Goal: Task Accomplishment & Management: Manage account settings

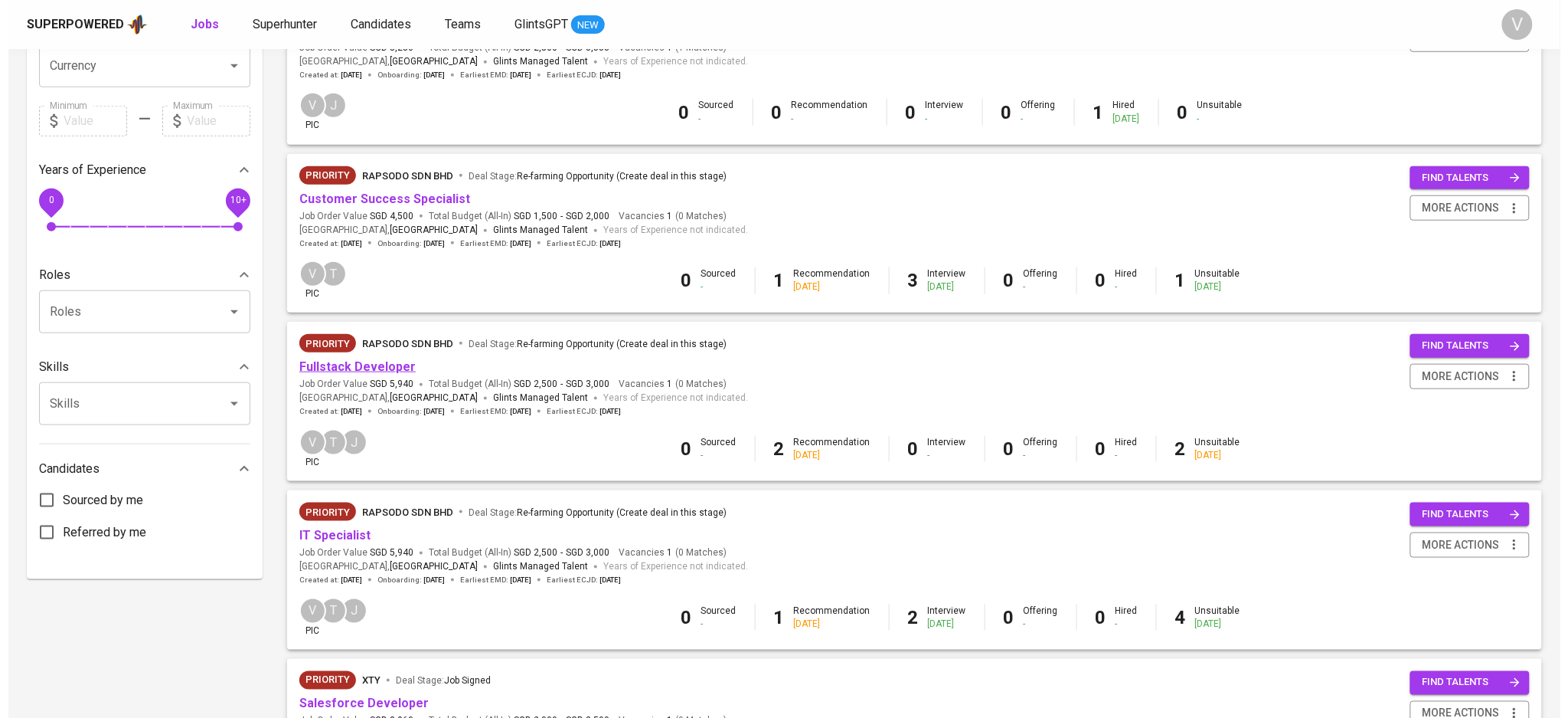
scroll to position [510, 0]
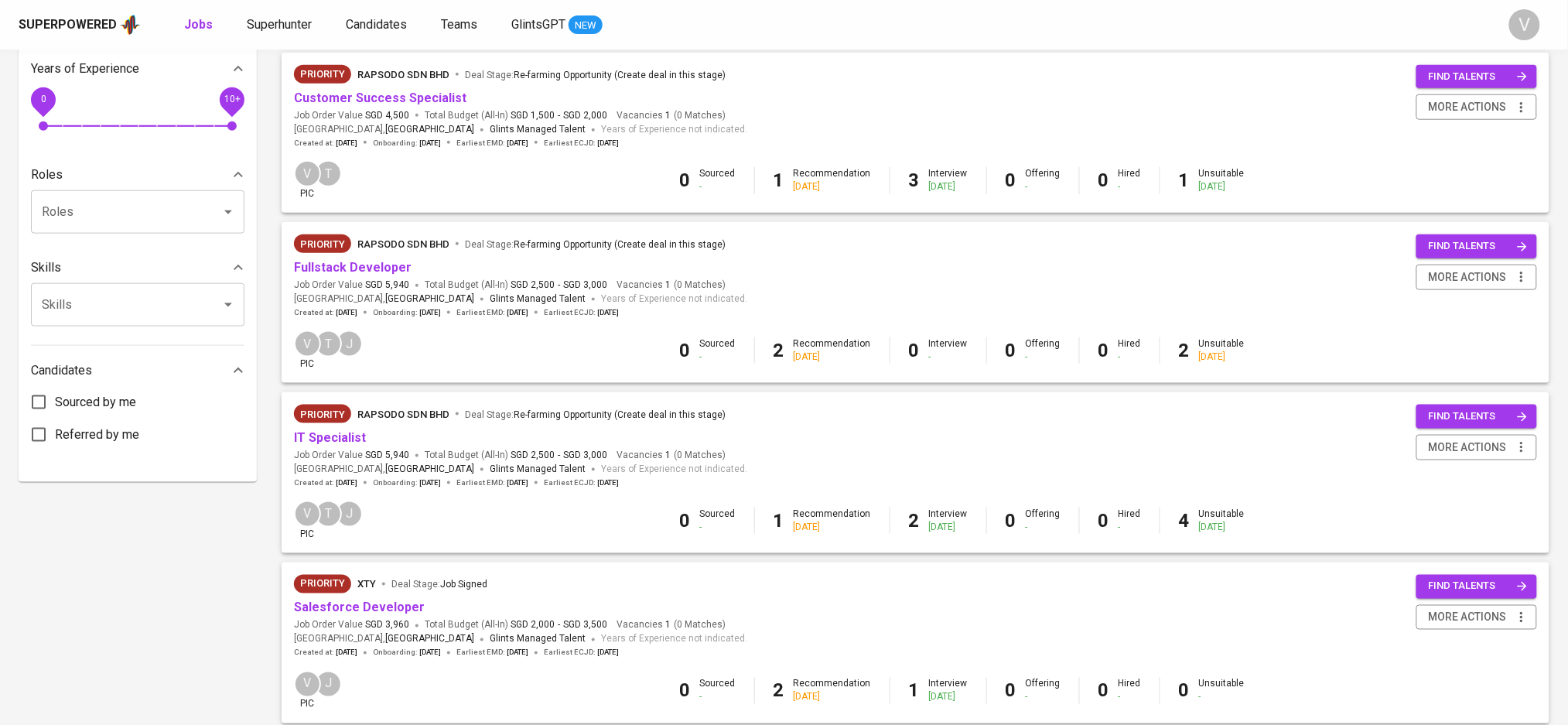
click at [909, 532] on b "2" at bounding box center [913, 520] width 11 height 22
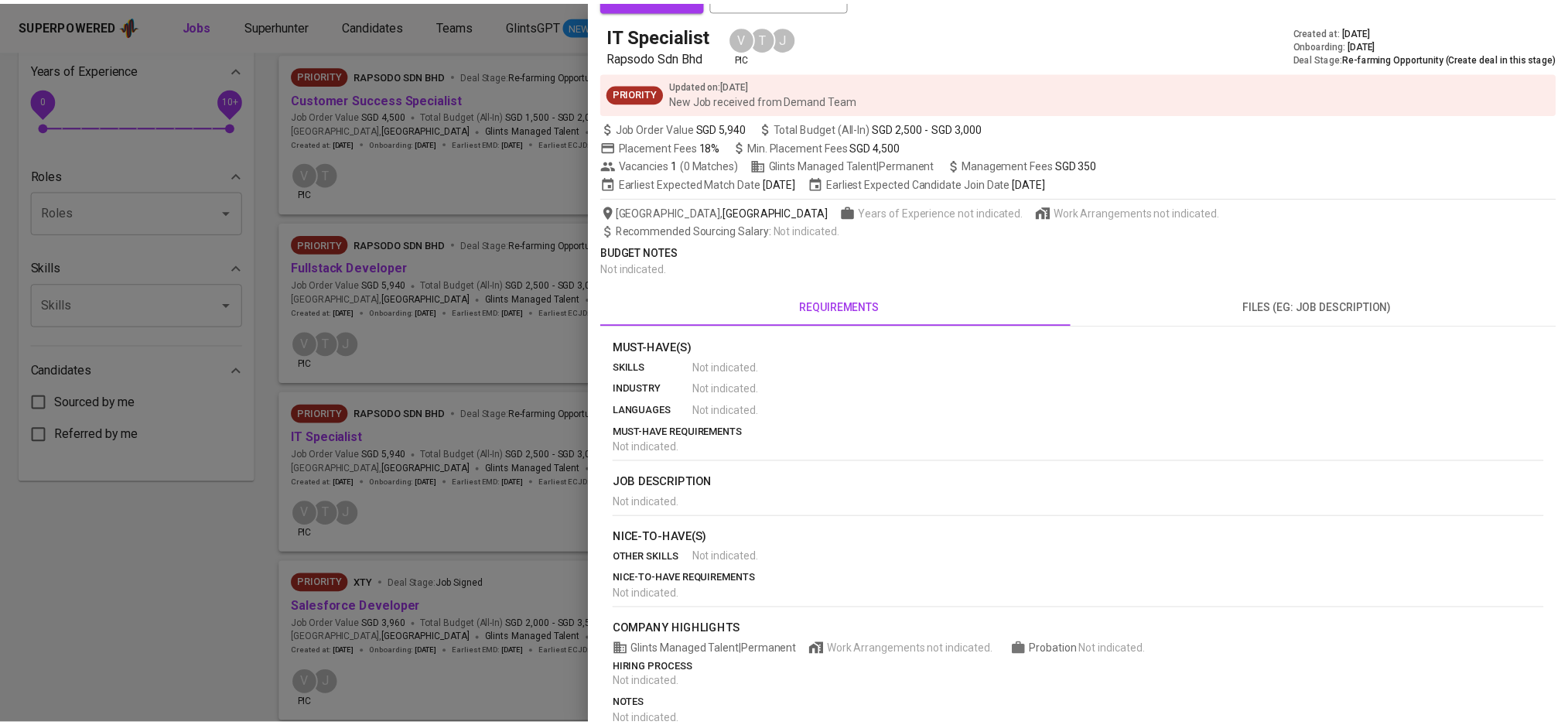
scroll to position [0, 0]
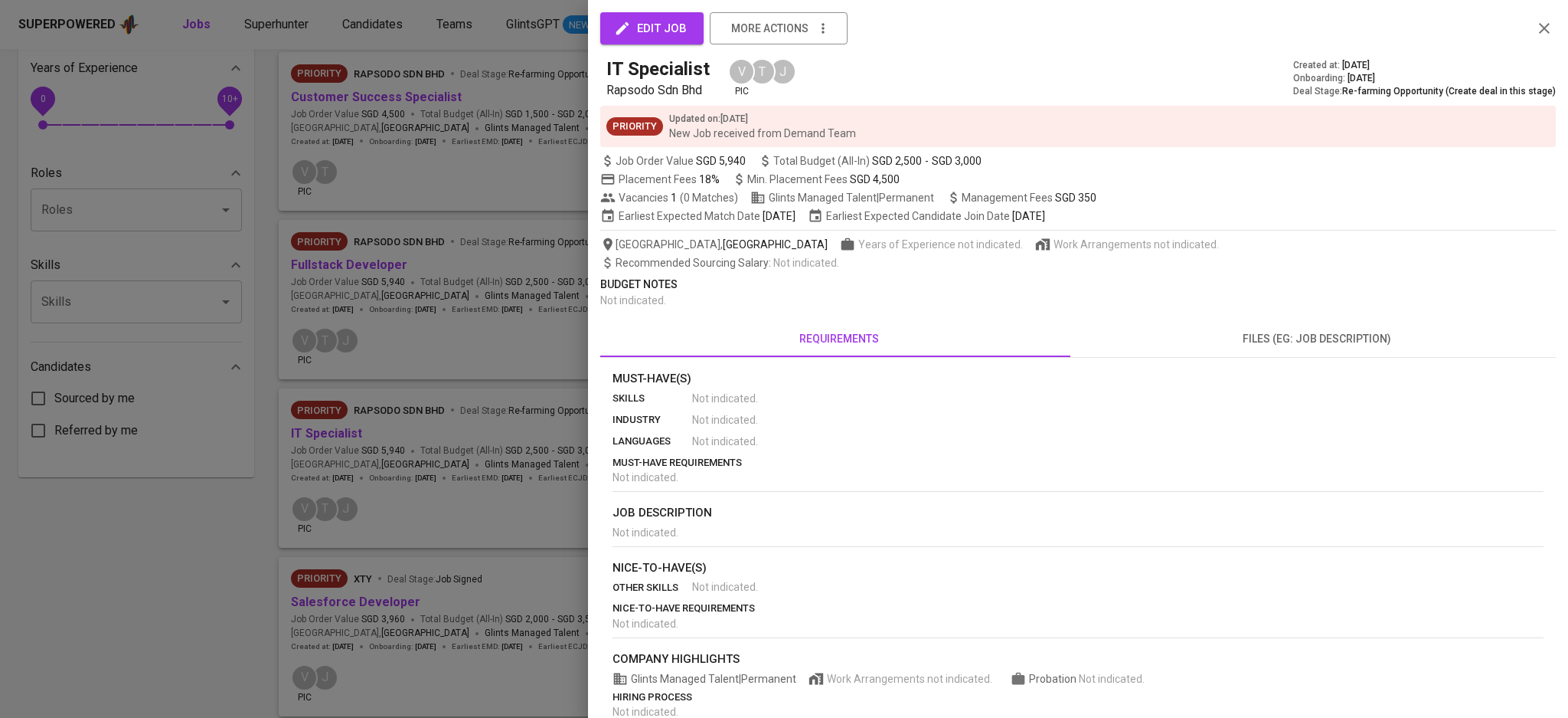
click at [359, 439] on div at bounding box center [784, 359] width 1568 height 718
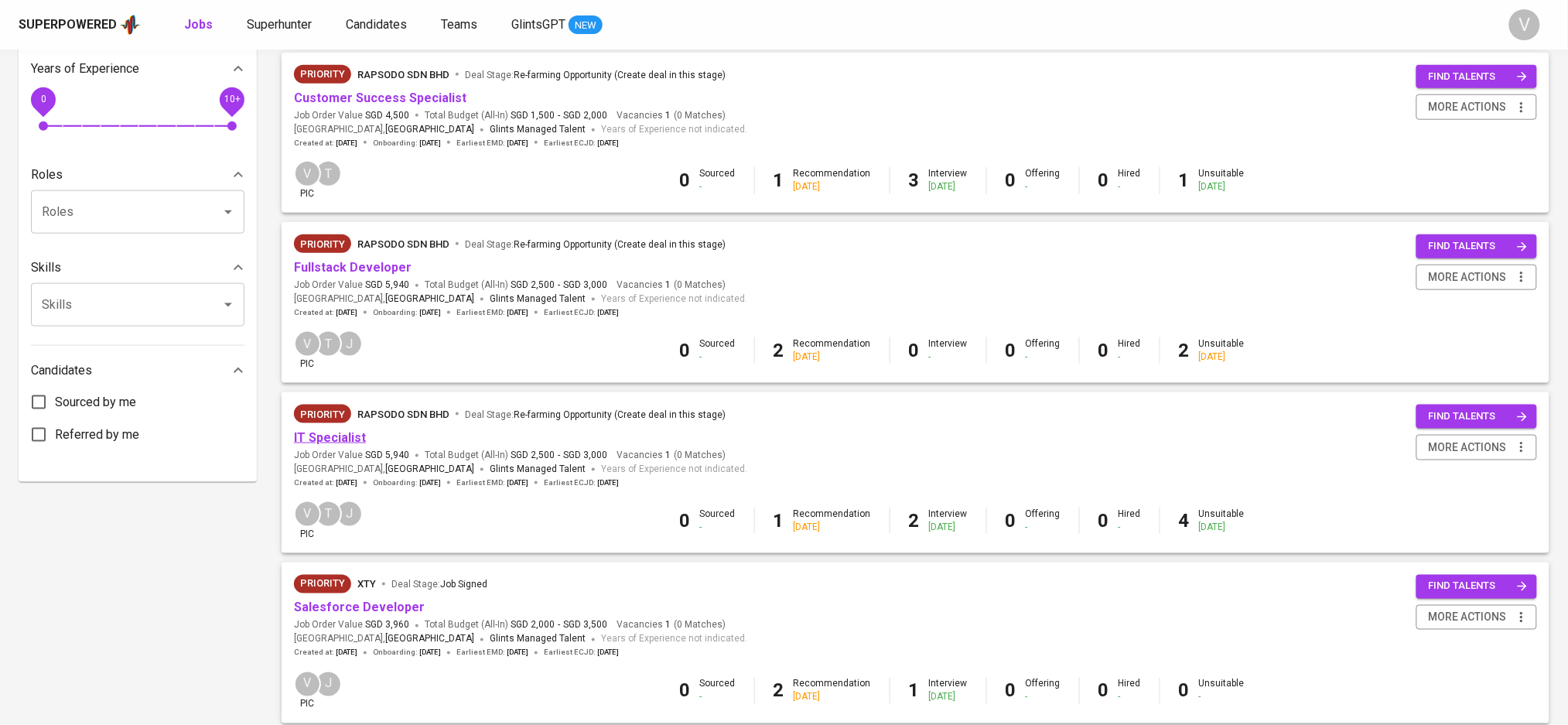
click at [345, 444] on link "IT Specialist" at bounding box center [329, 437] width 72 height 15
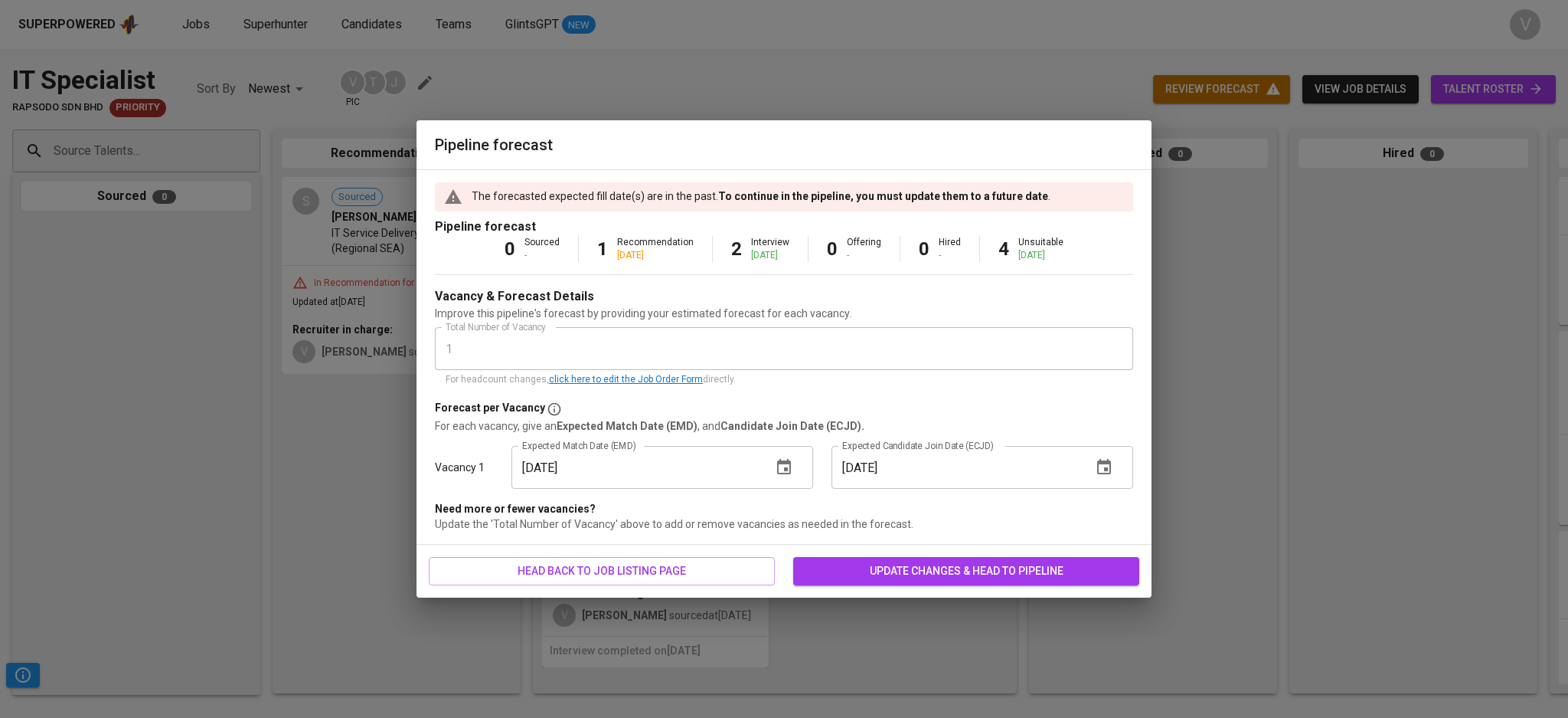
click at [790, 469] on icon "button" at bounding box center [783, 466] width 14 height 15
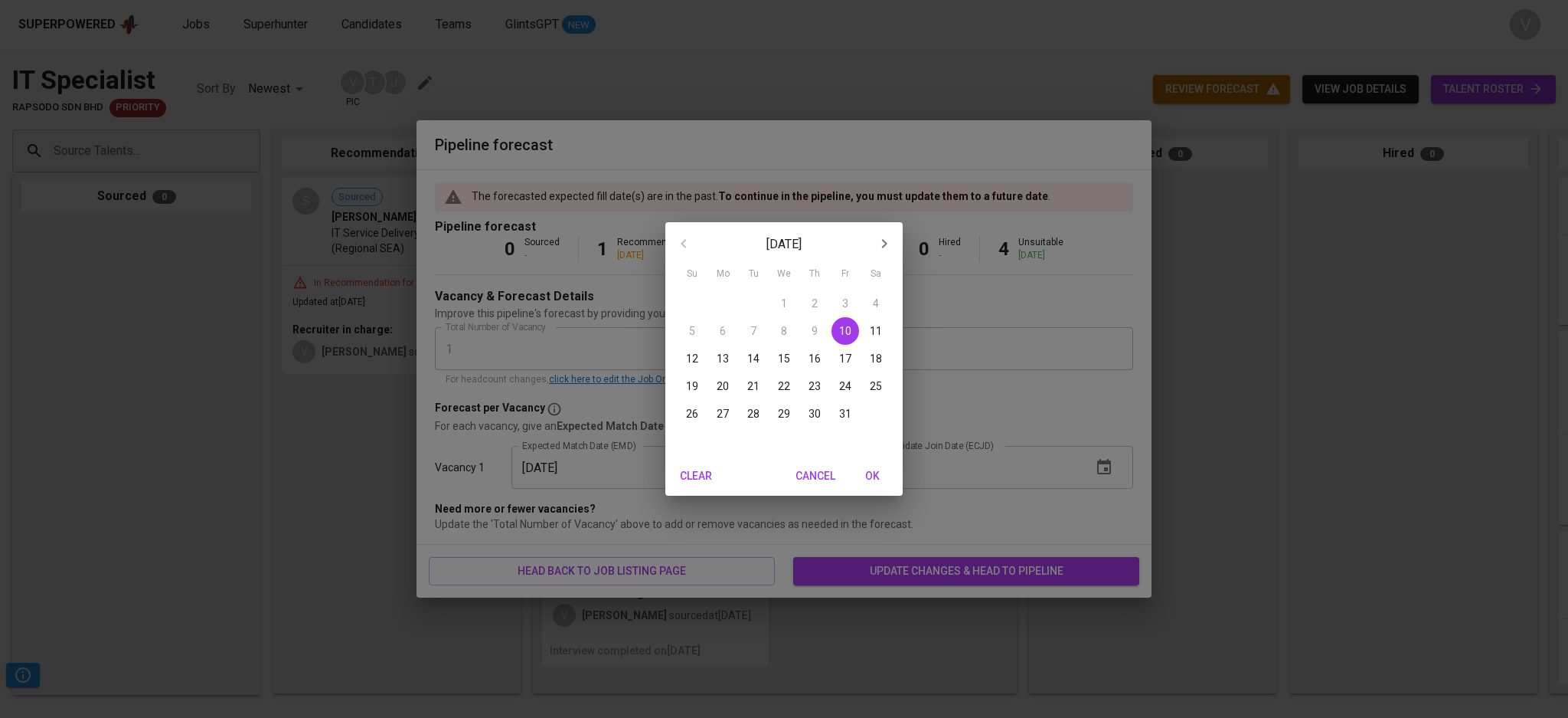
click at [848, 415] on p "31" at bounding box center [845, 413] width 12 height 15
type input "[DATE]"
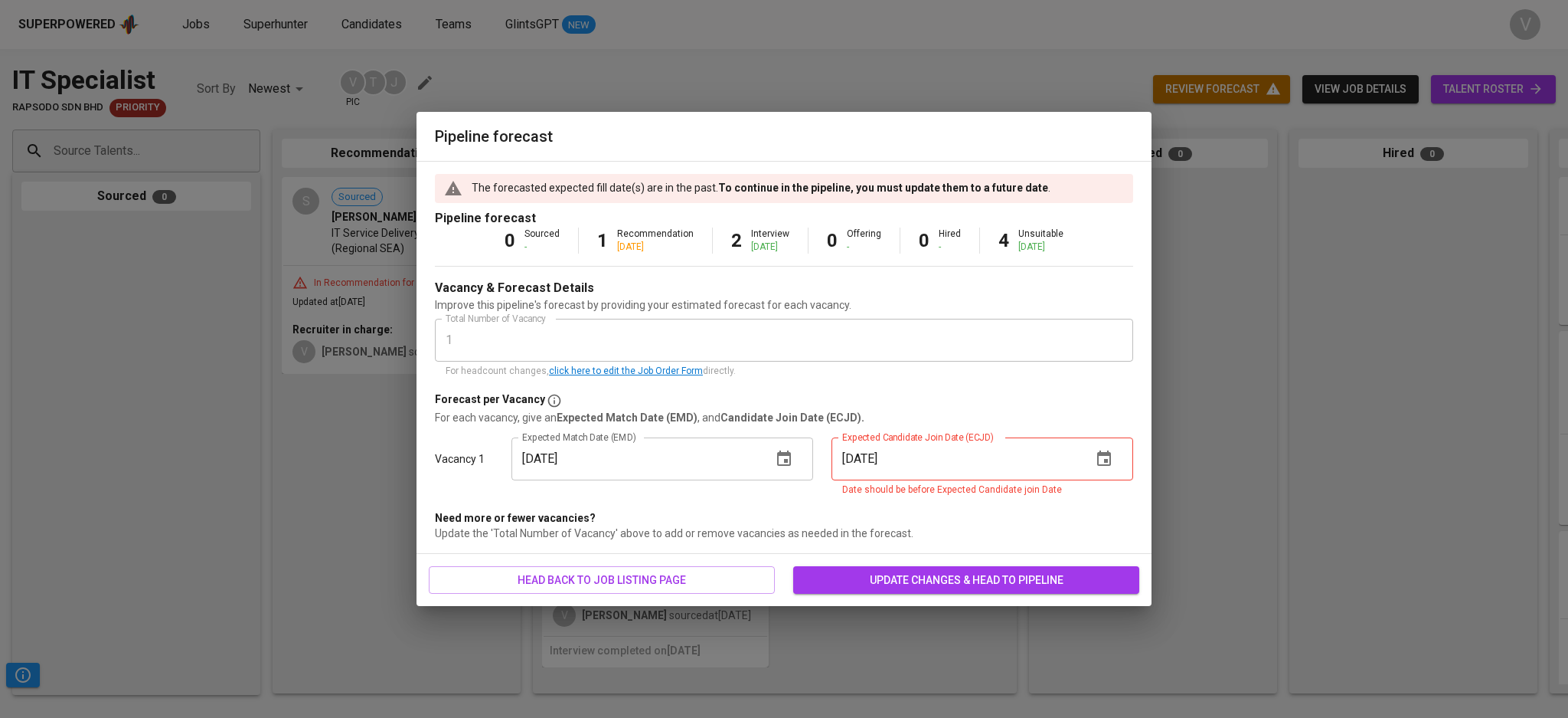
click at [1104, 469] on button "button" at bounding box center [1104, 459] width 37 height 37
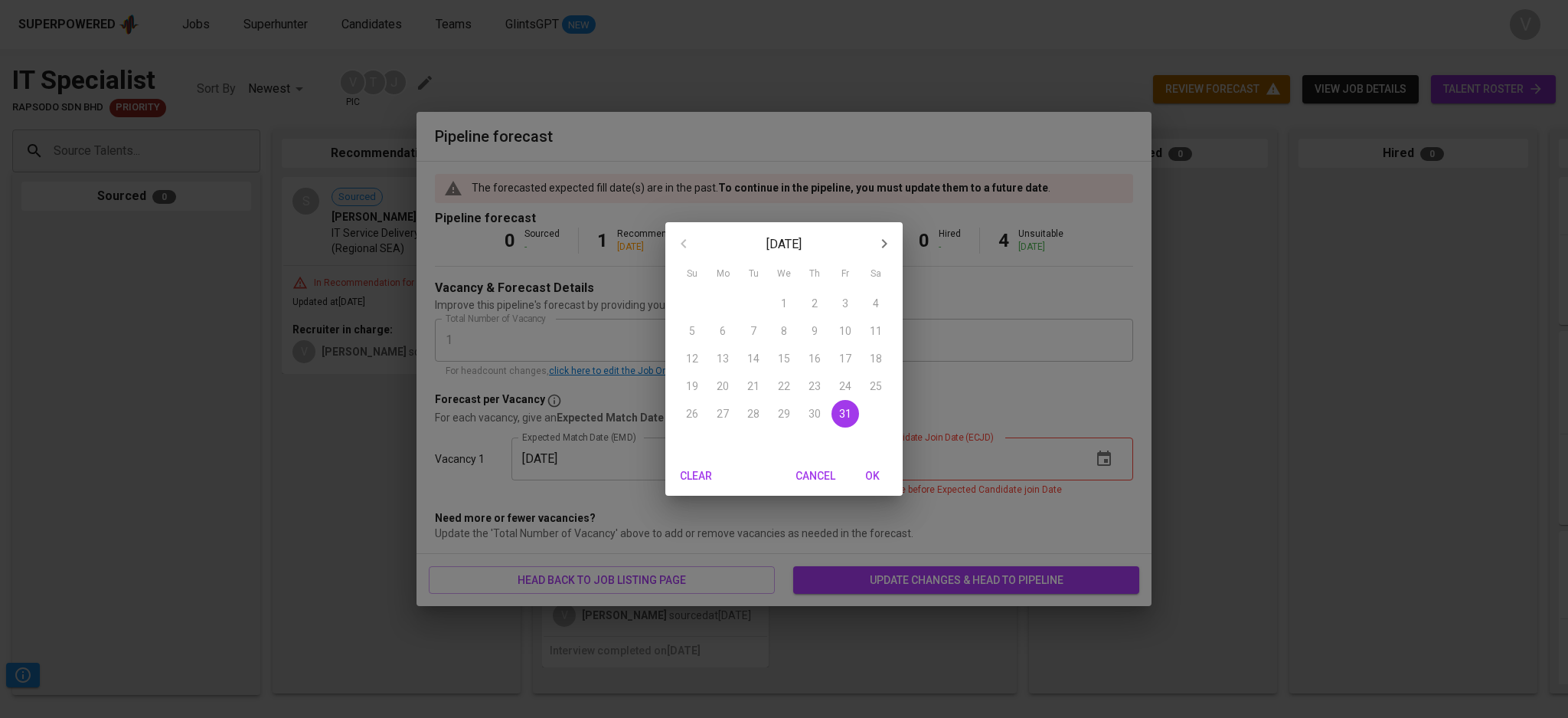
click at [874, 481] on span "OK" at bounding box center [872, 476] width 37 height 19
type input "[DATE]"
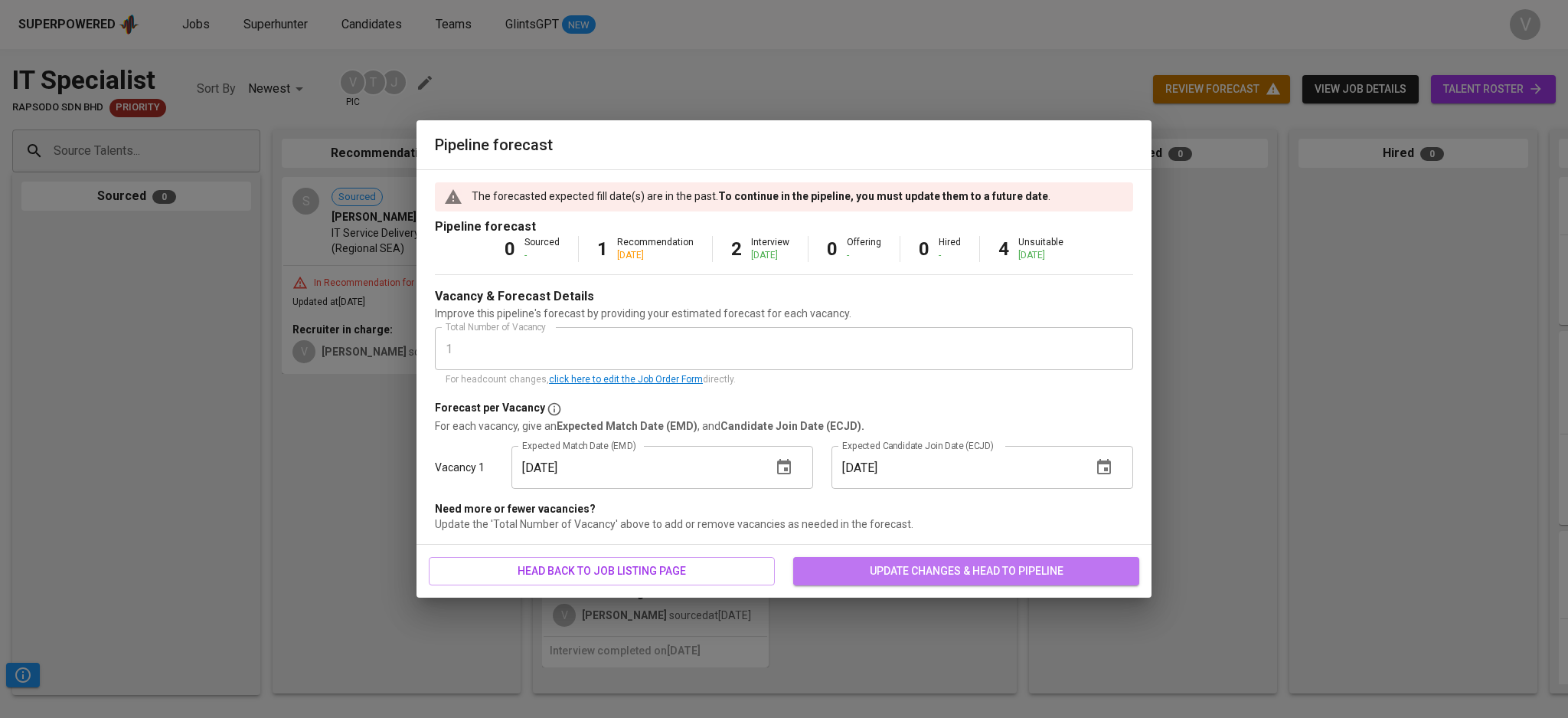
click at [947, 564] on span "update changes & head to pipeline" at bounding box center [966, 571] width 321 height 19
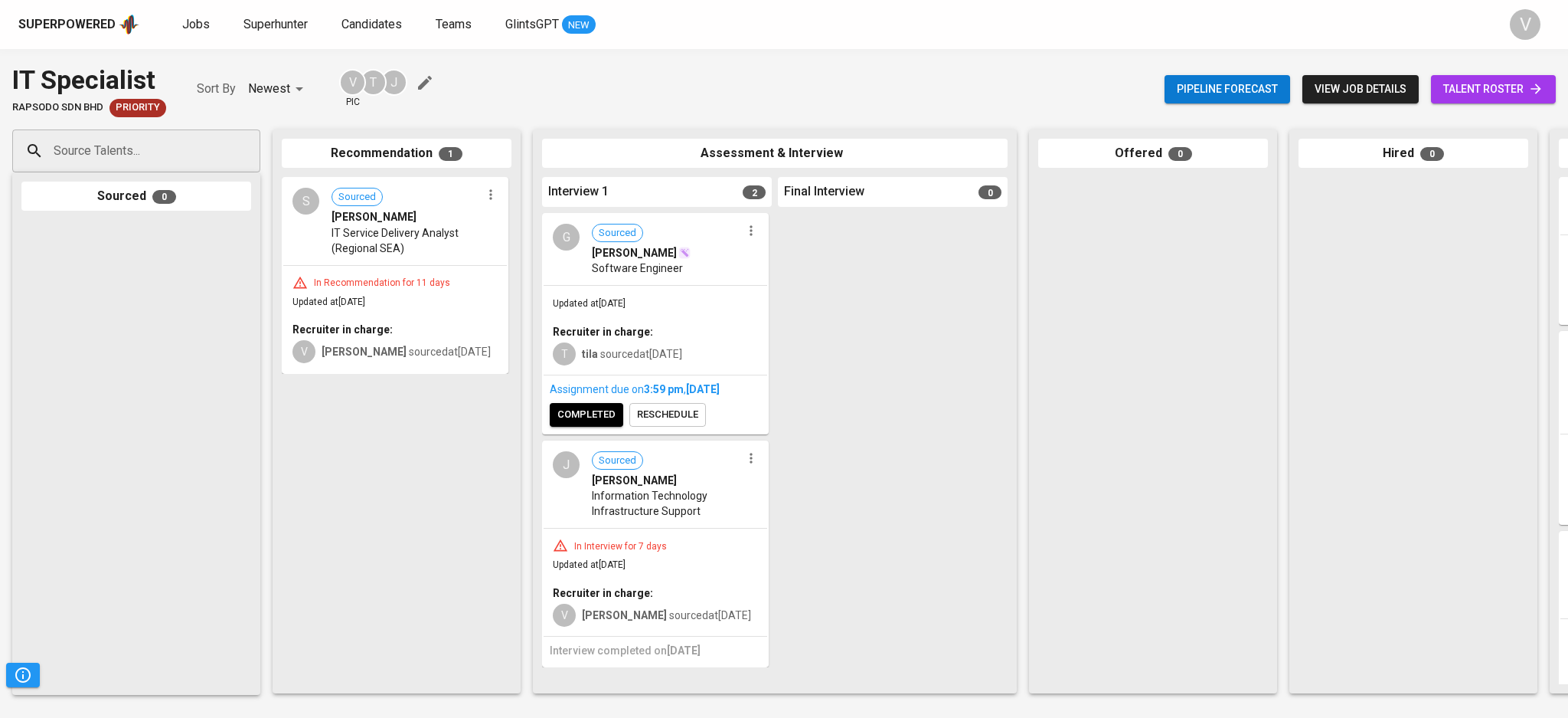
click at [654, 271] on span "Software Engineer" at bounding box center [637, 268] width 91 height 15
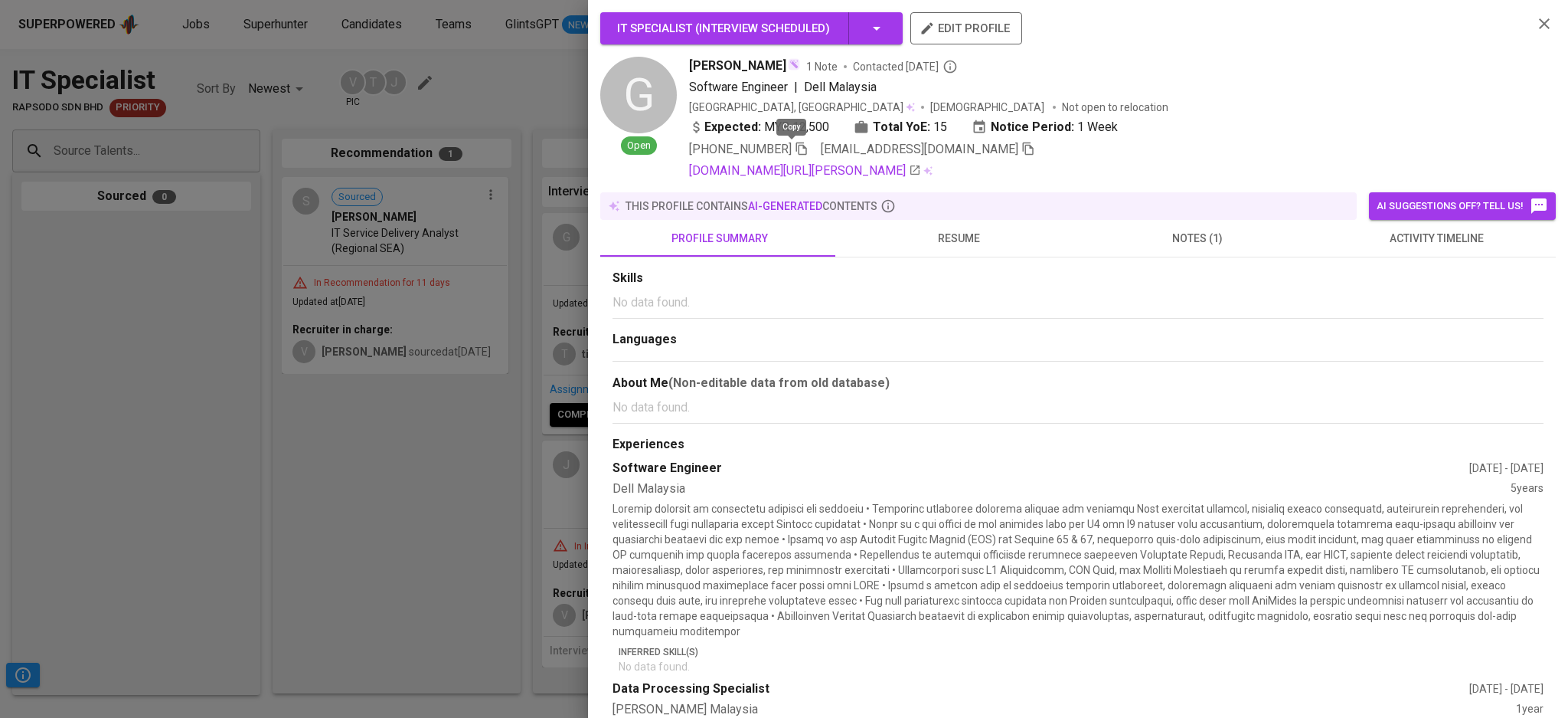
click at [796, 147] on icon "button" at bounding box center [801, 149] width 10 height 13
